Goal: Find specific page/section: Locate a particular part of the current website

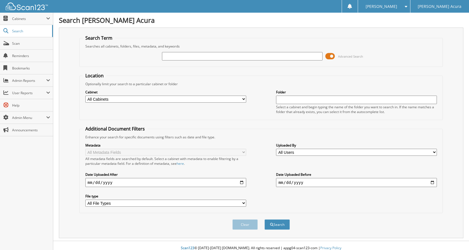
click at [255, 173] on div "Metadata All Metadata Fields All metadata fields are searched by default. Selec…" at bounding box center [261, 175] width 357 height 71
click at [193, 54] on input "text" at bounding box center [242, 56] width 161 height 8
type input "643107"
click at [264, 220] on button "Search" at bounding box center [276, 225] width 25 height 10
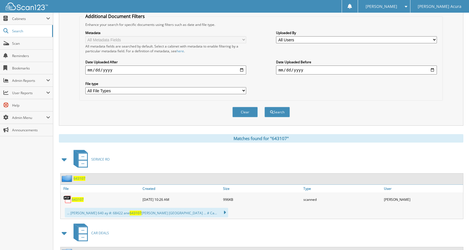
scroll to position [197, 0]
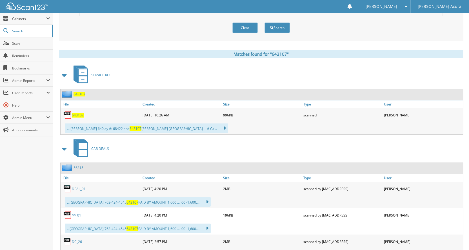
click at [79, 116] on span "643107" at bounding box center [78, 115] width 12 height 5
